Goal: Information Seeking & Learning: Understand process/instructions

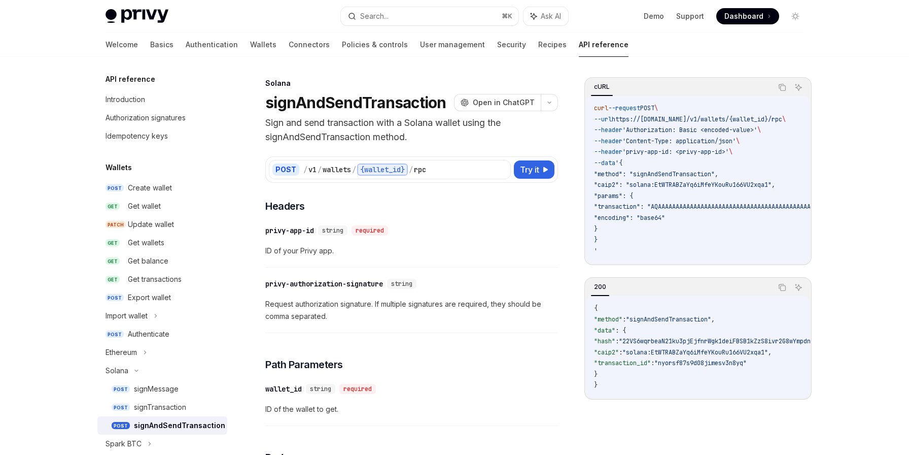
scroll to position [568, 0]
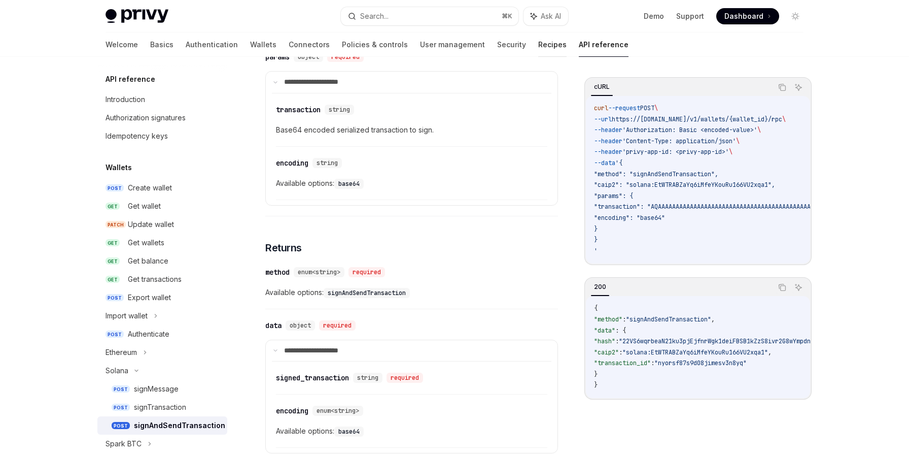
click at [538, 49] on link "Recipes" at bounding box center [552, 44] width 28 height 24
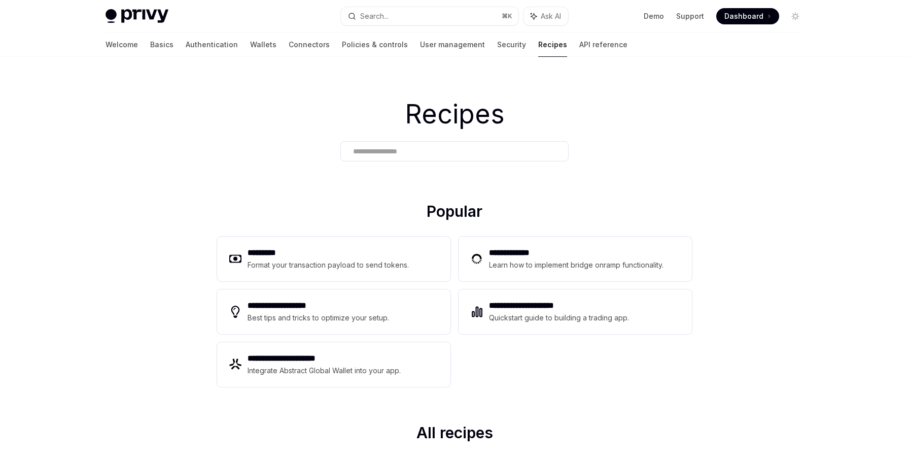
click at [579, 50] on link "API reference" at bounding box center [603, 44] width 48 height 24
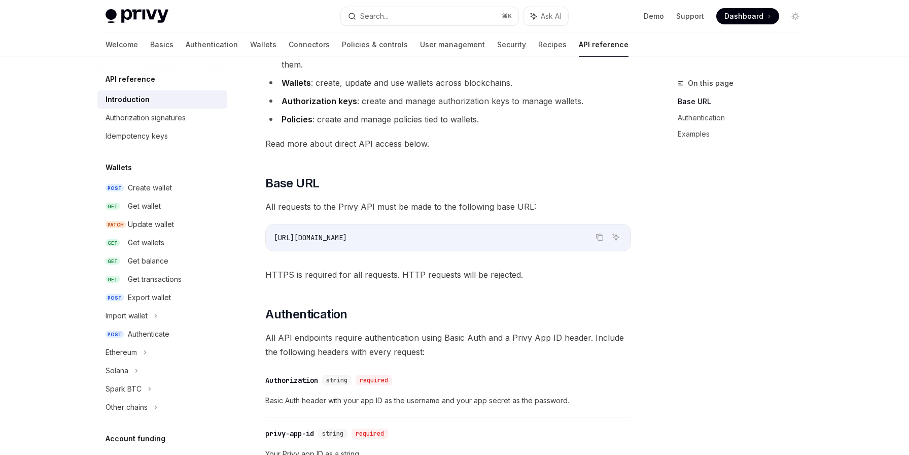
scroll to position [160, 0]
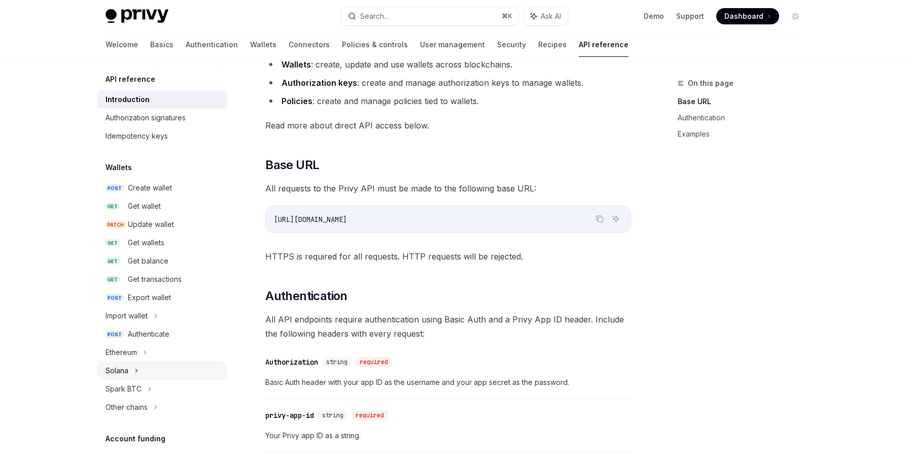
click at [119, 366] on div "Solana" at bounding box center [117, 370] width 23 height 12
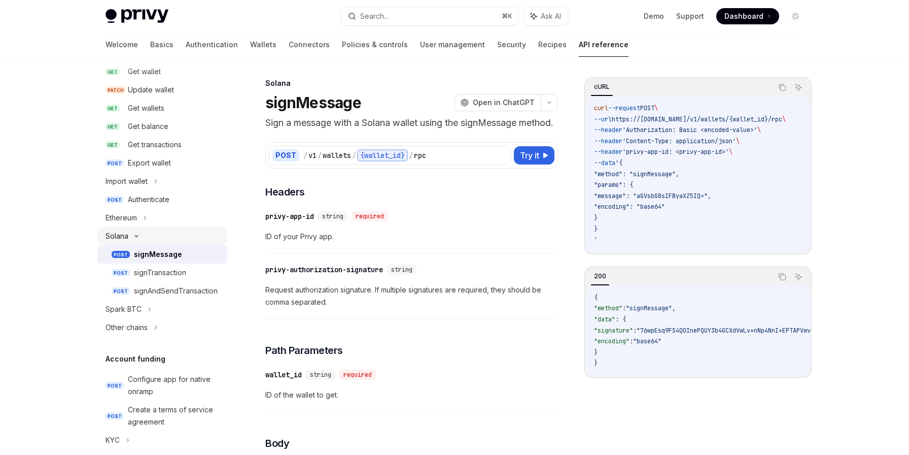
scroll to position [135, 0]
click at [165, 250] on div "signMessage" at bounding box center [158, 253] width 48 height 12
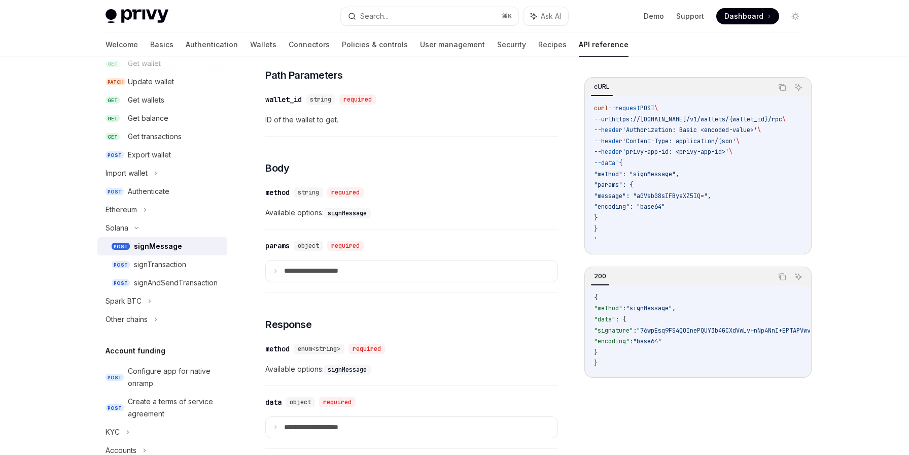
scroll to position [276, 0]
click at [321, 275] on p "**********" at bounding box center [320, 270] width 73 height 9
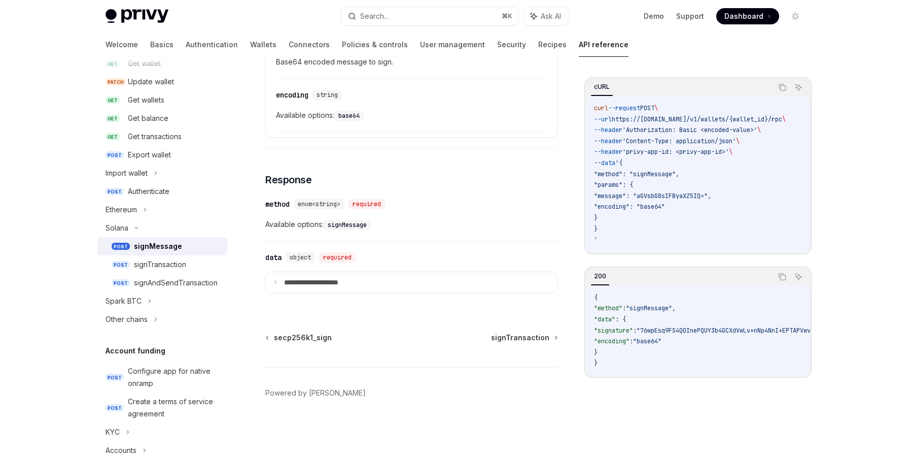
scroll to position [546, 0]
click at [336, 286] on p "**********" at bounding box center [320, 282] width 73 height 9
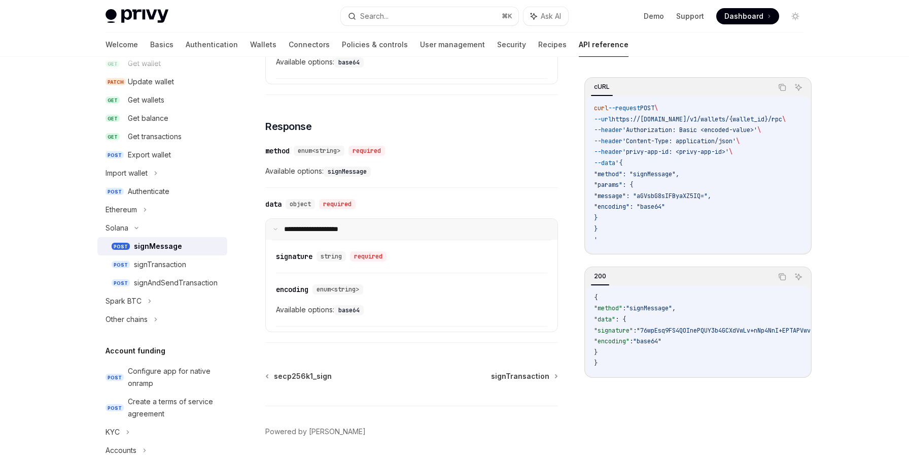
scroll to position [587, 0]
click at [170, 282] on div "signAndSendTransaction" at bounding box center [176, 283] width 84 height 12
type textarea "*"
